Goal: Information Seeking & Learning: Learn about a topic

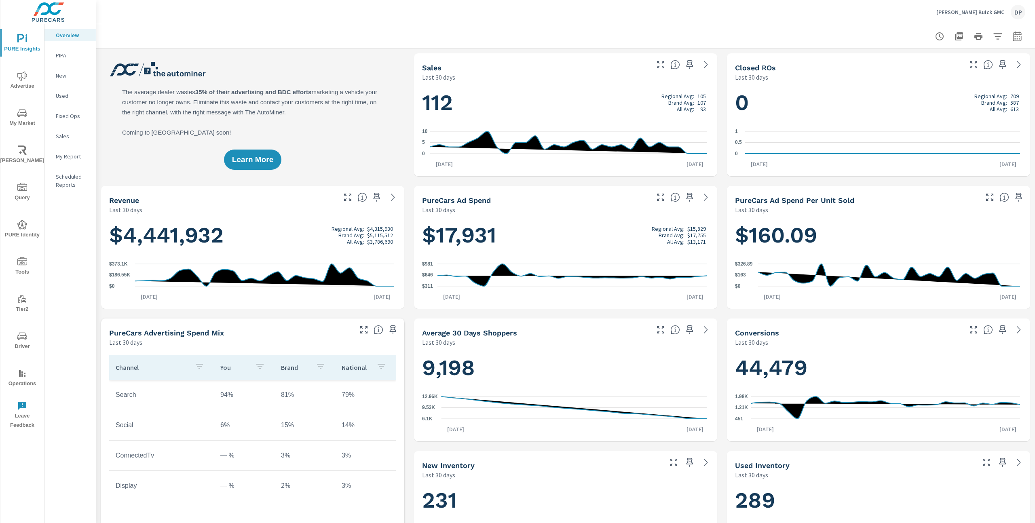
click at [604, 99] on h1 "112 Regional Avg: 105 Brand Avg: 107 All Avg: 93" at bounding box center [565, 102] width 287 height 27
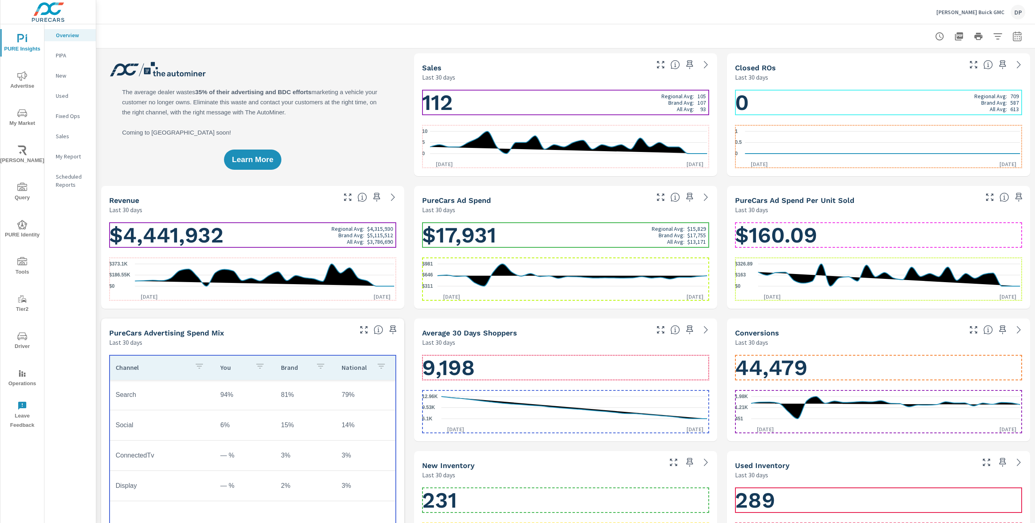
click at [598, 105] on h1 "112 Regional Avg: 105 Brand Avg: 107 All Avg: 93" at bounding box center [565, 102] width 287 height 27
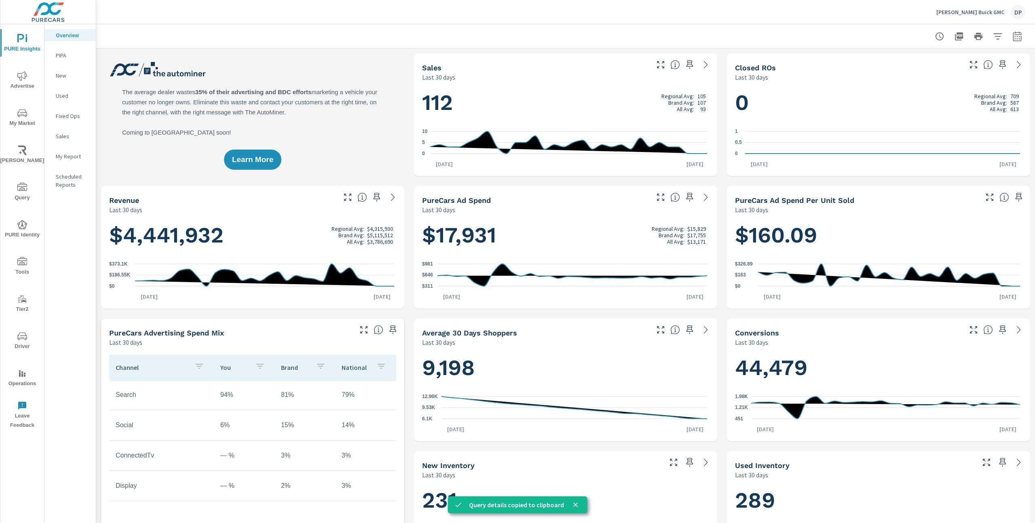
click at [569, 113] on h1 "112 Regional Avg: 105 Brand Avg: 107 All Avg: 93" at bounding box center [565, 102] width 287 height 27
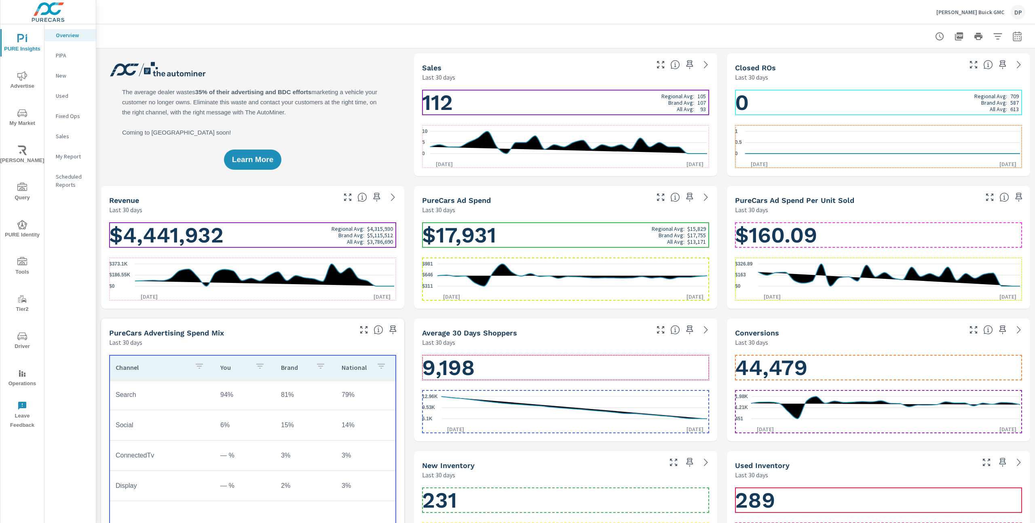
click at [576, 103] on h1 "112 Regional Avg: 105 Brand Avg: 107 All Avg: 93" at bounding box center [565, 102] width 287 height 27
click at [540, 100] on h1 "112 Regional Avg: 105 Brand Avg: 107 All Avg: 93" at bounding box center [565, 102] width 287 height 27
click at [517, 103] on h1 "112 Regional Avg: 105 Brand Avg: 107 All Avg: 93" at bounding box center [565, 102] width 287 height 27
click at [507, 100] on h1 "112 Regional Avg: 105 Brand Avg: 107 All Avg: 93" at bounding box center [565, 102] width 287 height 27
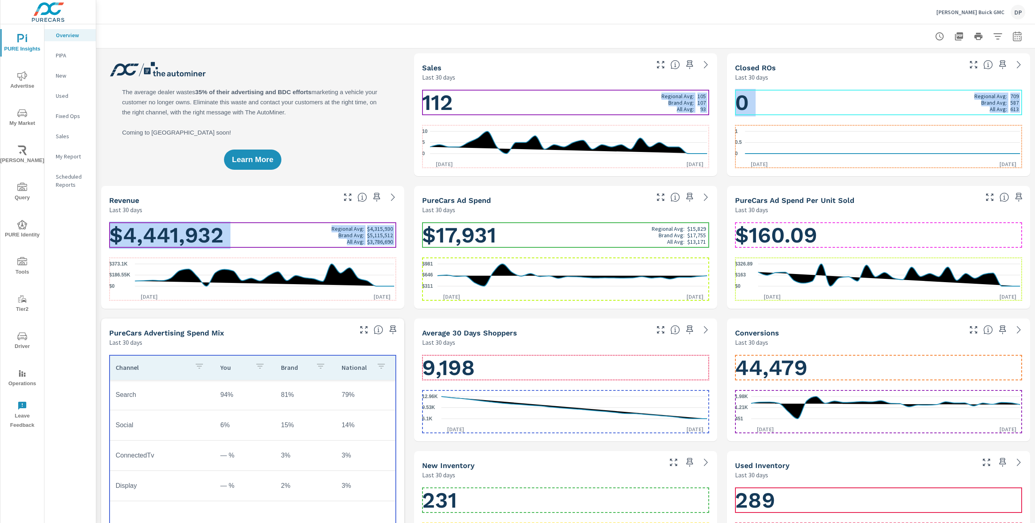
click at [542, 111] on h1 "112 Regional Avg: 105 Brand Avg: 107 All Avg: 93" at bounding box center [565, 102] width 287 height 27
